Goal: Answer question/provide support

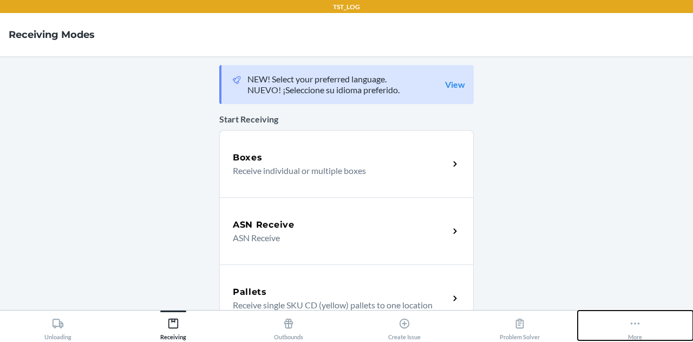
click at [645, 322] on button "More" at bounding box center [635, 325] width 115 height 30
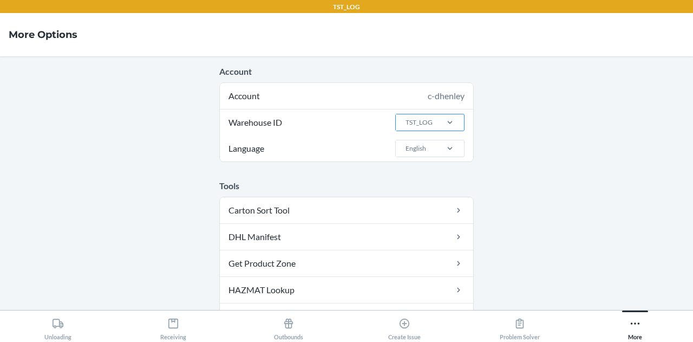
click at [413, 118] on div "TST_LOG" at bounding box center [419, 123] width 27 height 10
click at [406, 118] on input "Warehouse ID TST_LOG" at bounding box center [404, 123] width 1 height 10
click at [423, 174] on div "ORD13P" at bounding box center [433, 175] width 58 height 21
click at [406, 127] on input "Warehouse ID option ORD13P focused, 16 of 25. 25 results available. Use Up and …" at bounding box center [404, 123] width 1 height 10
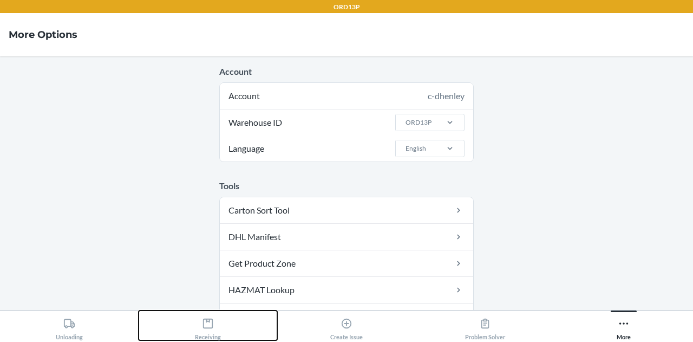
click at [205, 315] on div "Receiving" at bounding box center [208, 326] width 26 height 27
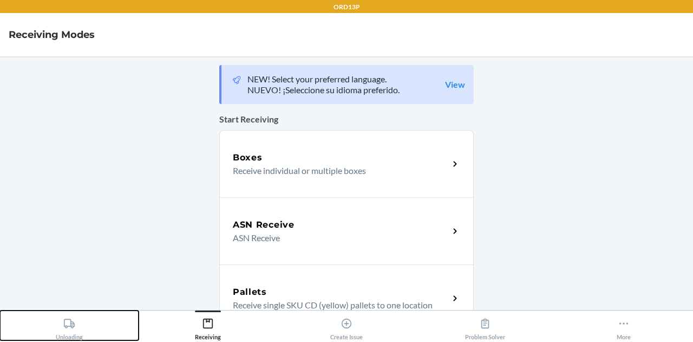
click at [84, 315] on button "Unloading" at bounding box center [69, 325] width 139 height 30
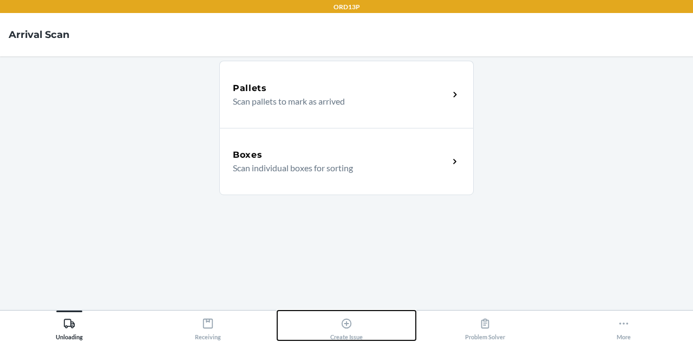
drag, startPoint x: 184, startPoint y: 326, endPoint x: 370, endPoint y: 323, distance: 186.8
click at [370, 323] on button "Create Issue" at bounding box center [346, 325] width 139 height 30
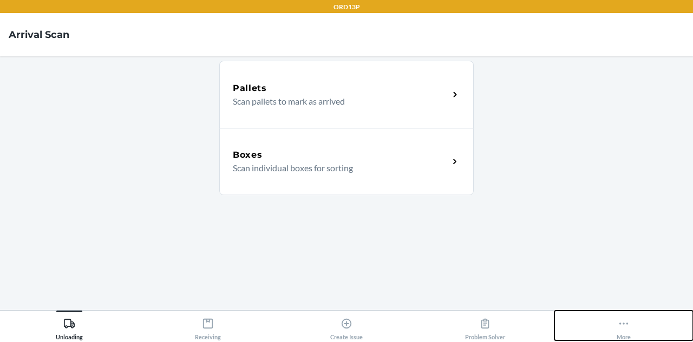
click at [626, 319] on icon at bounding box center [624, 323] width 12 height 12
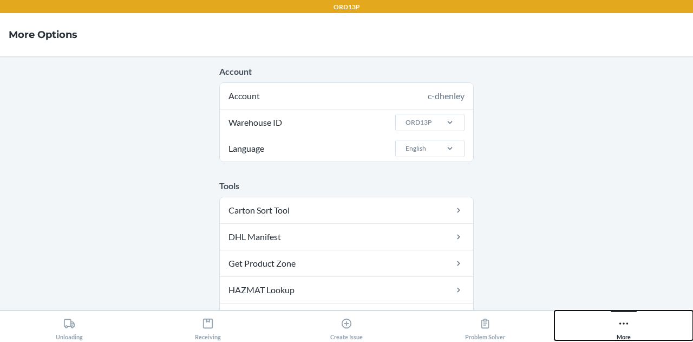
scroll to position [100, 0]
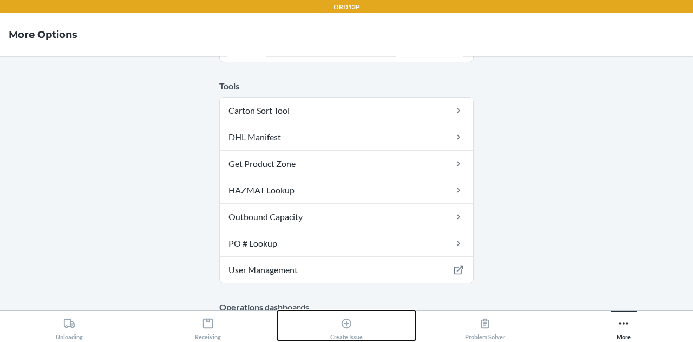
click at [347, 327] on icon at bounding box center [347, 323] width 12 height 12
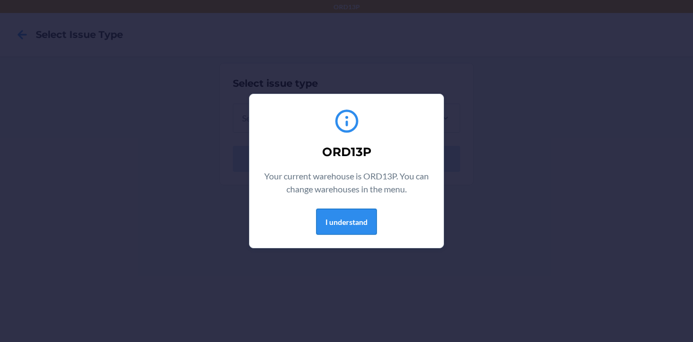
click at [360, 227] on button "I understand" at bounding box center [346, 221] width 61 height 26
click at [358, 229] on button "I understand" at bounding box center [346, 221] width 61 height 26
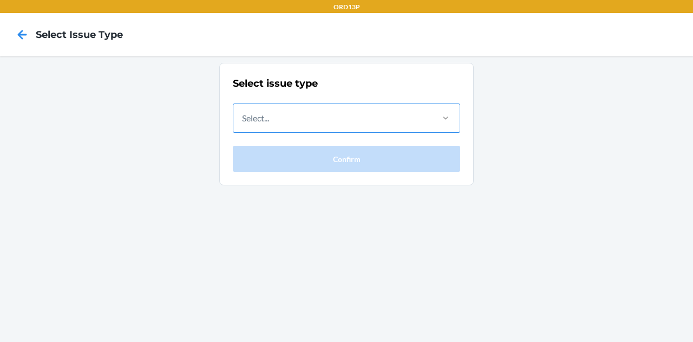
click at [506, 96] on div "Select issue type Select... Confirm" at bounding box center [346, 198] width 693 height 285
drag, startPoint x: 132, startPoint y: 3, endPoint x: 23, endPoint y: 80, distance: 133.7
click at [23, 80] on div "Select issue type Select... Confirm" at bounding box center [346, 198] width 693 height 285
click at [24, 37] on icon at bounding box center [22, 34] width 18 height 18
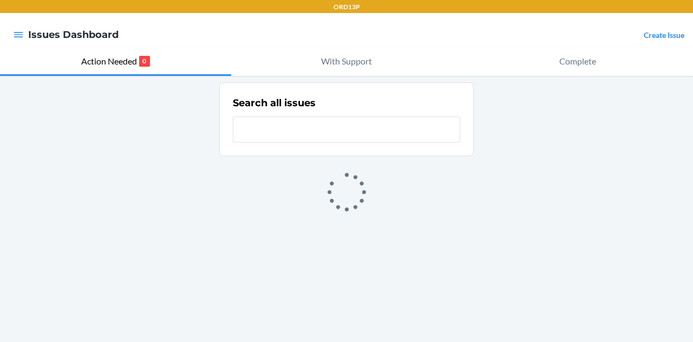
click at [252, 118] on input "text" at bounding box center [346, 129] width 227 height 26
click at [252, 120] on input "text" at bounding box center [346, 129] width 227 height 26
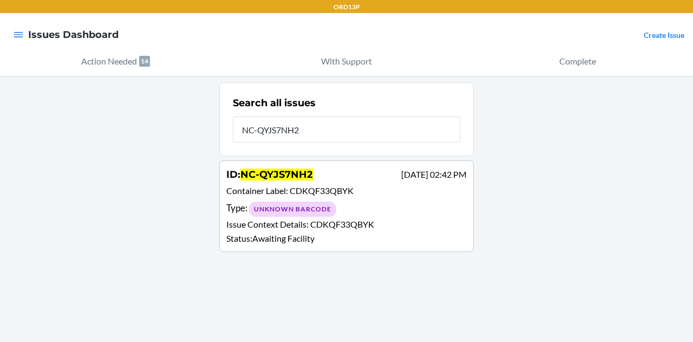
type input "NC-QYJS7NH2"
click at [295, 198] on p "Container Label : CDKQF33QBYK" at bounding box center [346, 192] width 240 height 16
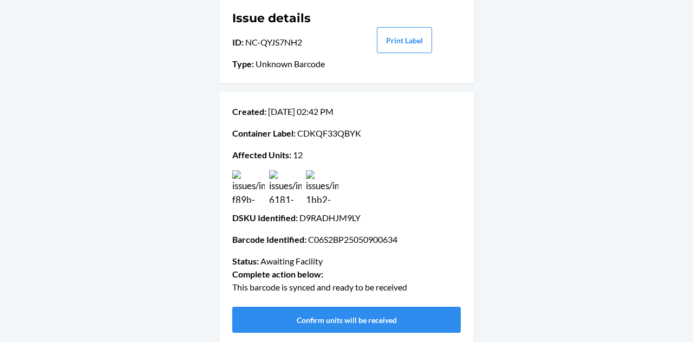
scroll to position [76, 0]
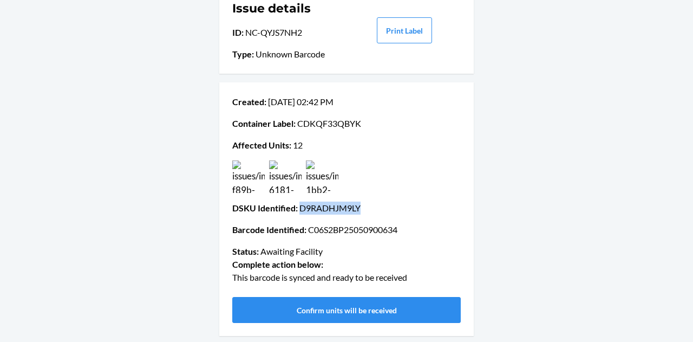
drag, startPoint x: 296, startPoint y: 207, endPoint x: 361, endPoint y: 205, distance: 65.0
click at [361, 205] on p "DSKU Identified : D9RADHJM9LY" at bounding box center [346, 207] width 229 height 13
copy p "D9RADHJM9LY"
